Goal: Navigation & Orientation: Find specific page/section

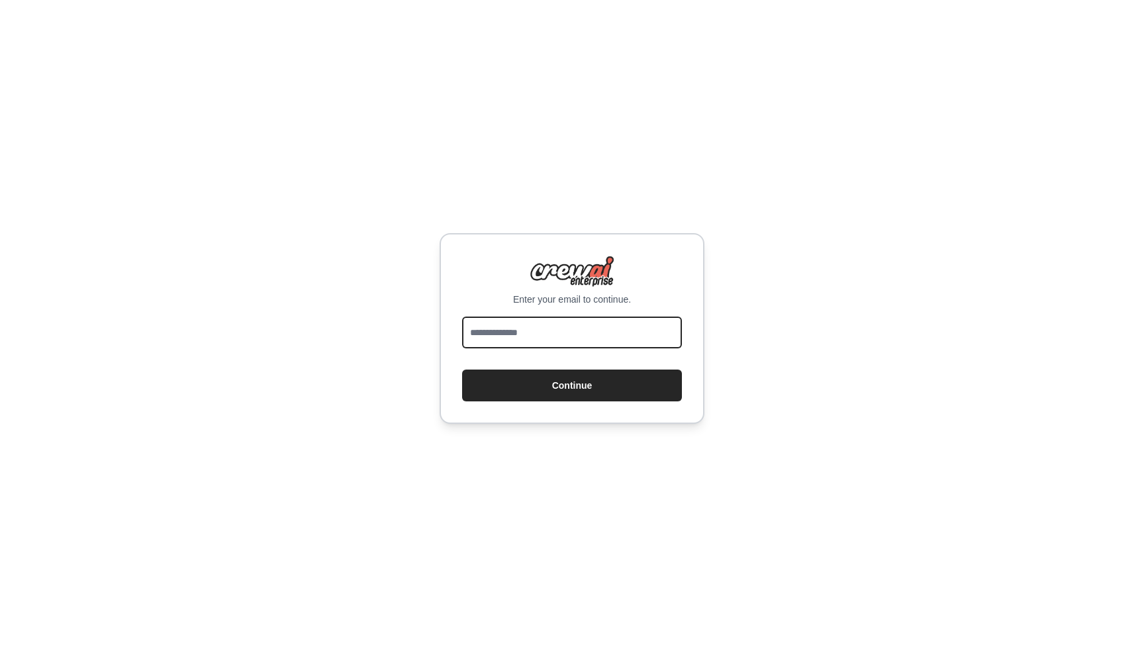
click at [507, 334] on input "email" at bounding box center [572, 333] width 220 height 32
type input "**********"
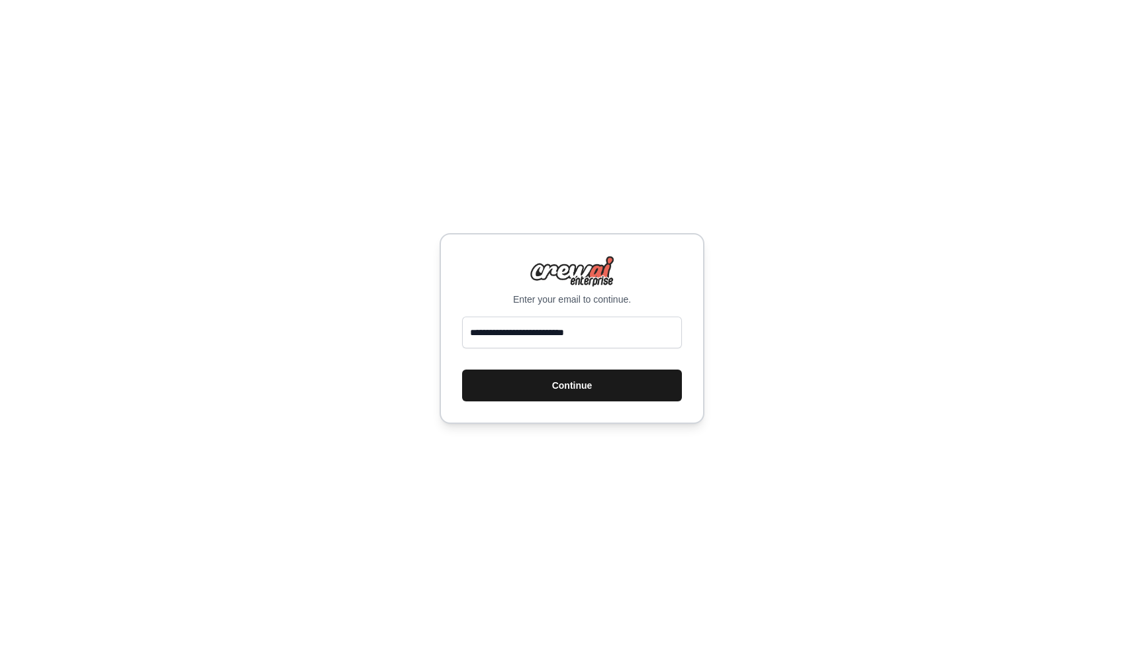
click at [536, 384] on button "Continue" at bounding box center [572, 386] width 220 height 32
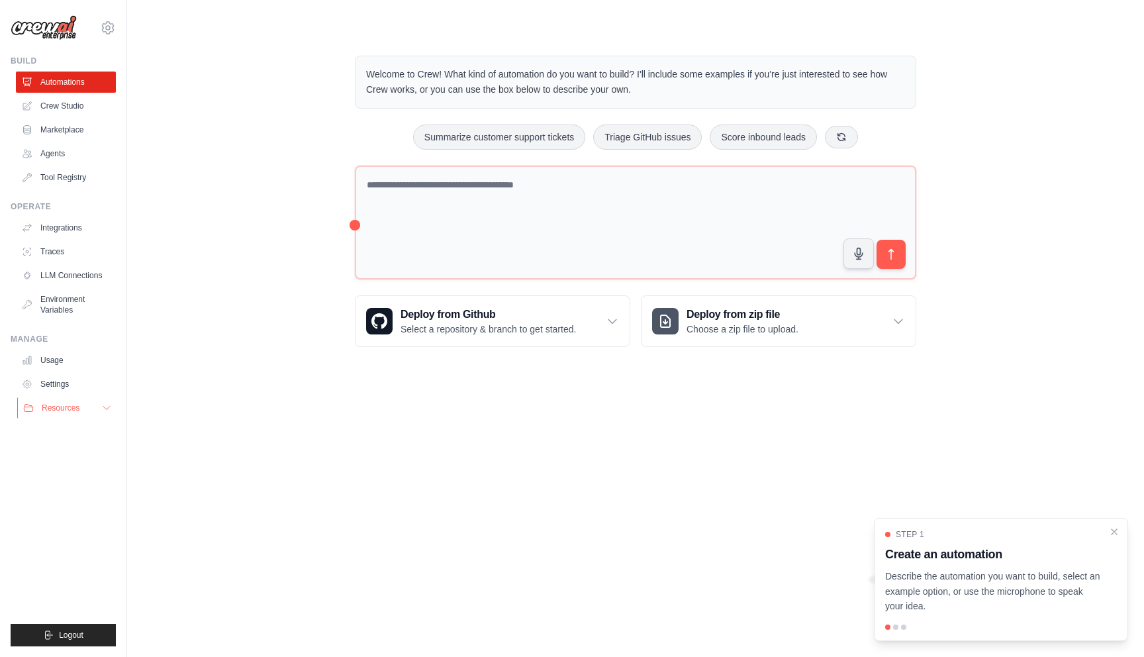
click at [74, 407] on span "Resources" at bounding box center [61, 408] width 38 height 11
click at [101, 26] on icon at bounding box center [108, 28] width 16 height 16
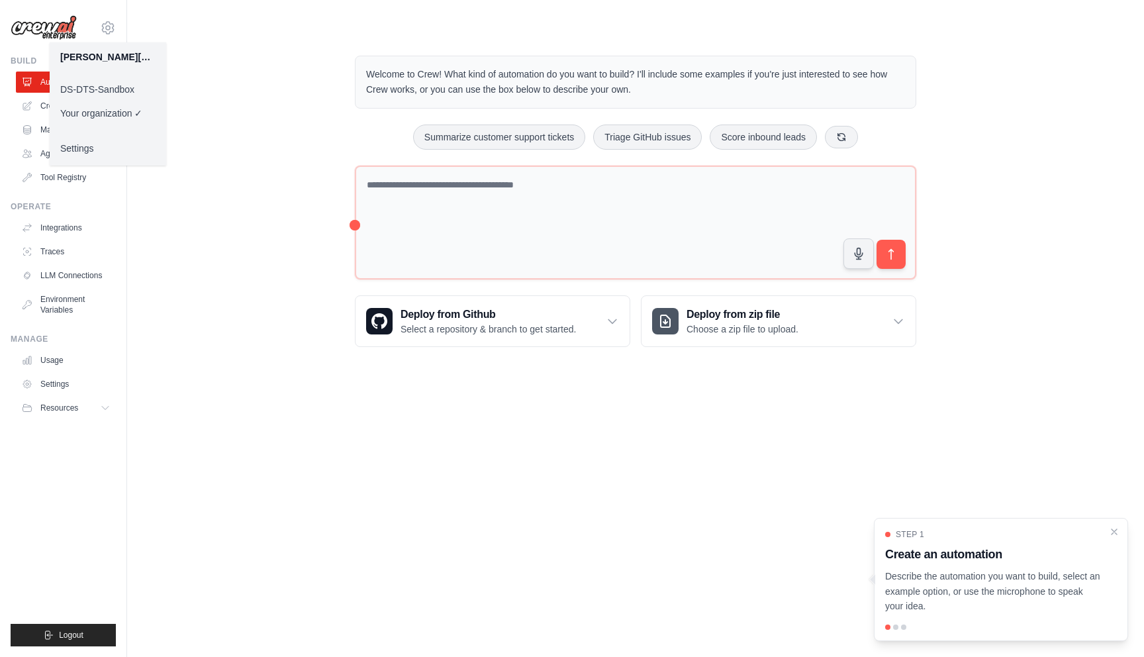
click at [106, 92] on link "DS-DTS-Sandbox" at bounding box center [108, 89] width 117 height 24
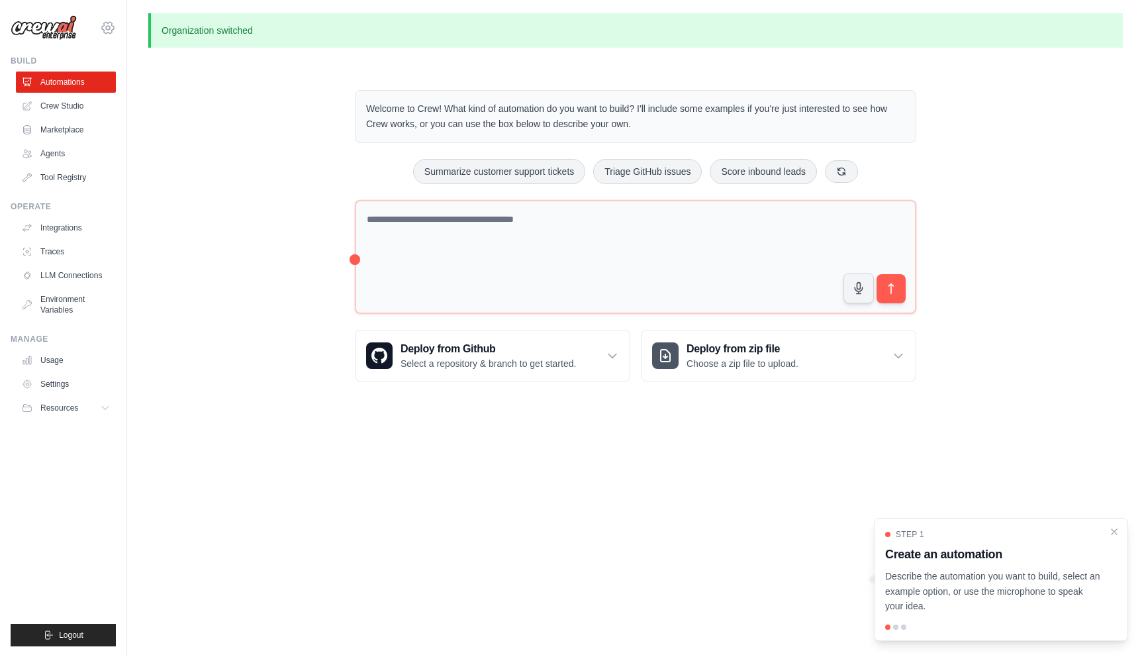
click at [110, 26] on icon at bounding box center [108, 28] width 16 height 16
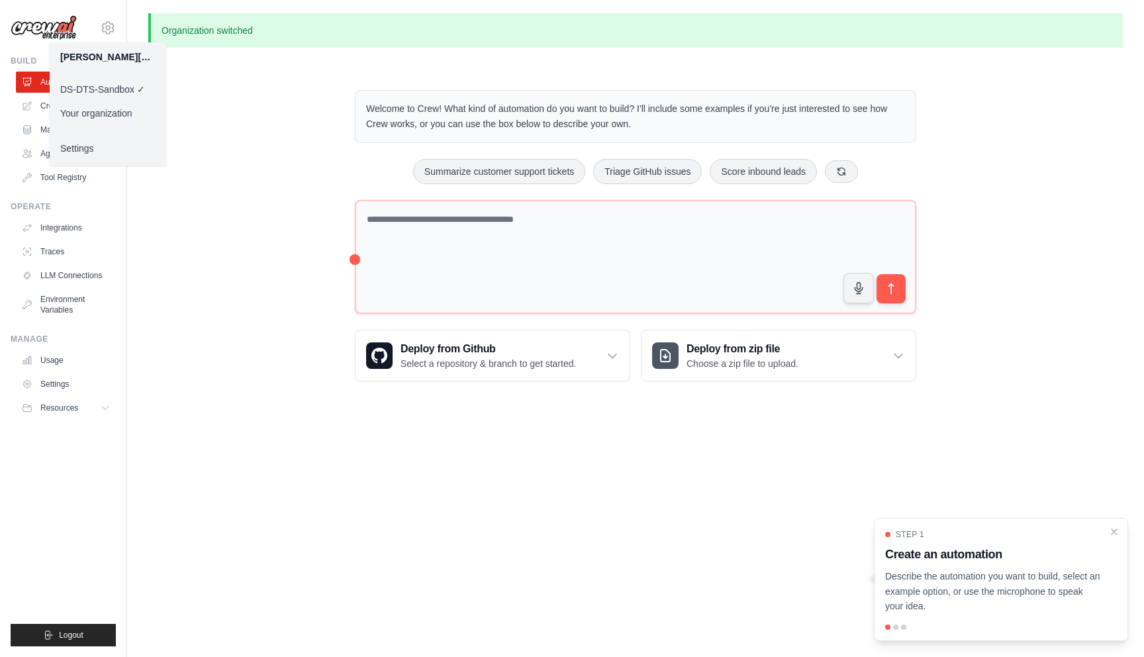
click at [198, 99] on div "Welcome to Crew! What kind of automation do you want to build? I'll include som…" at bounding box center [635, 236] width 975 height 334
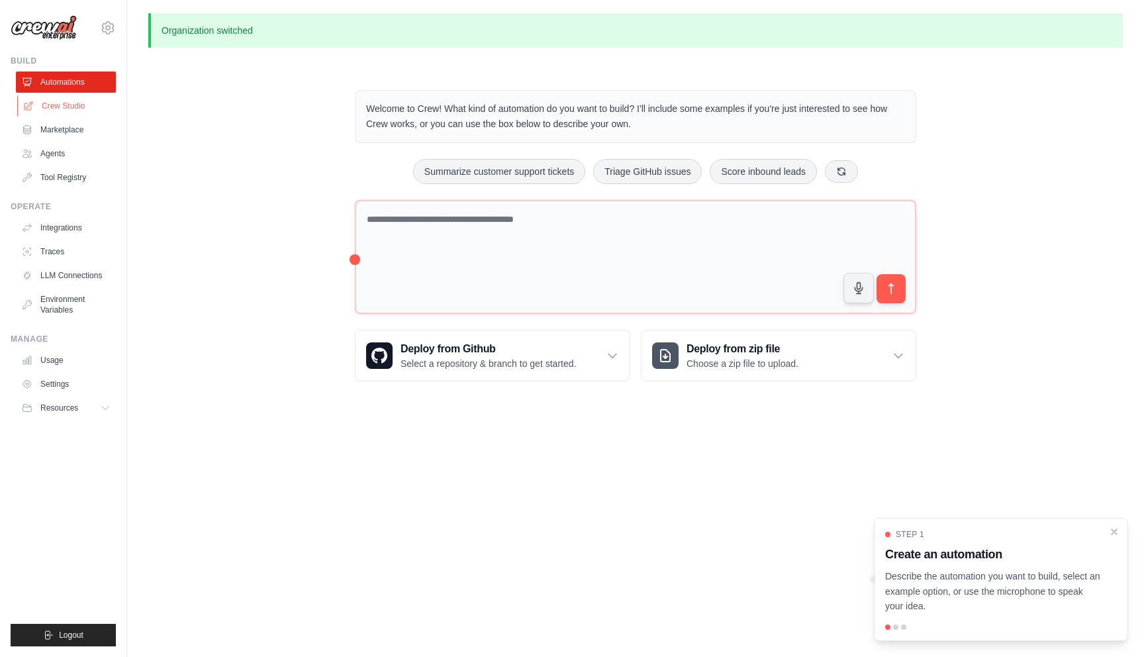
click at [68, 109] on link "Crew Studio" at bounding box center [67, 105] width 100 height 21
